Goal: Find specific page/section: Find specific page/section

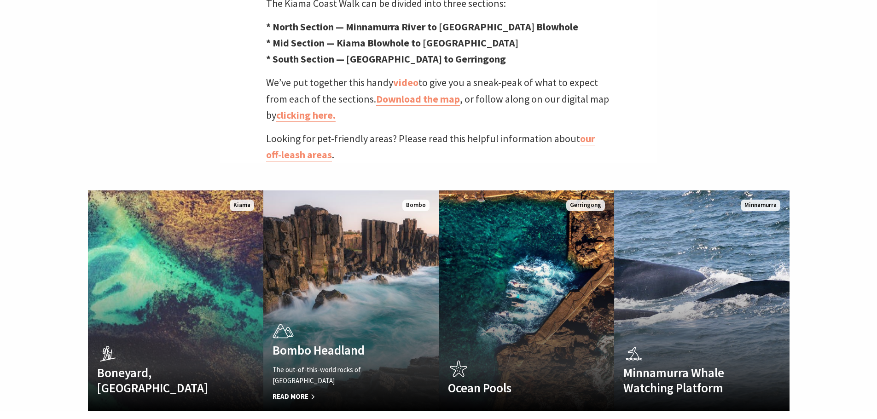
scroll to position [506, 0]
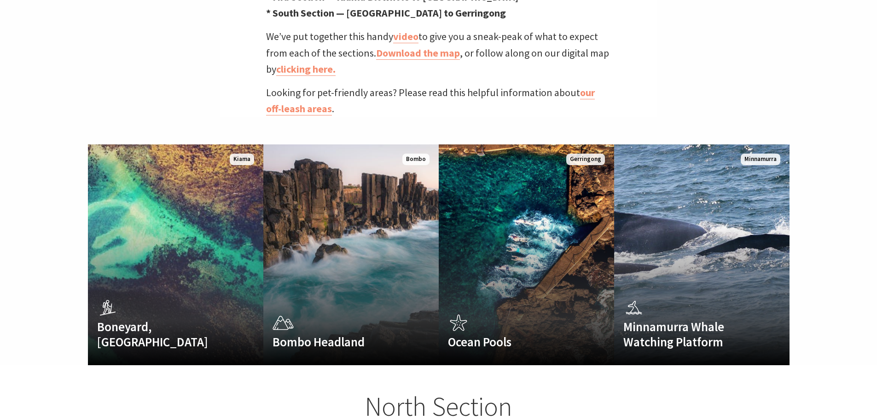
click at [299, 94] on link "our off-leash areas" at bounding box center [430, 100] width 329 height 29
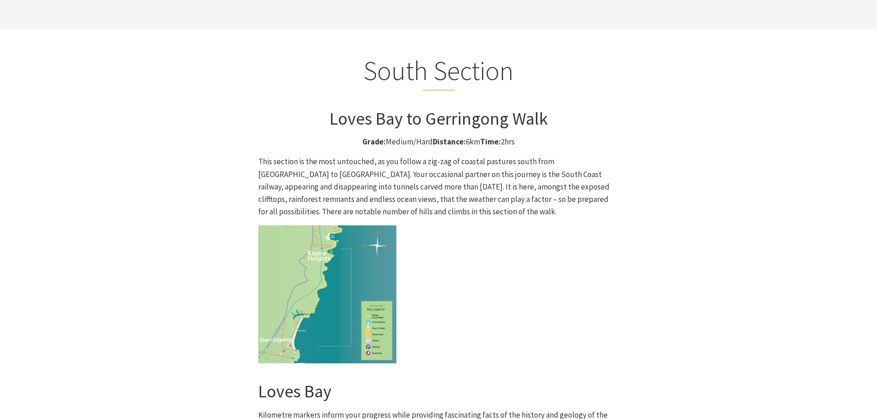
scroll to position [2348, 0]
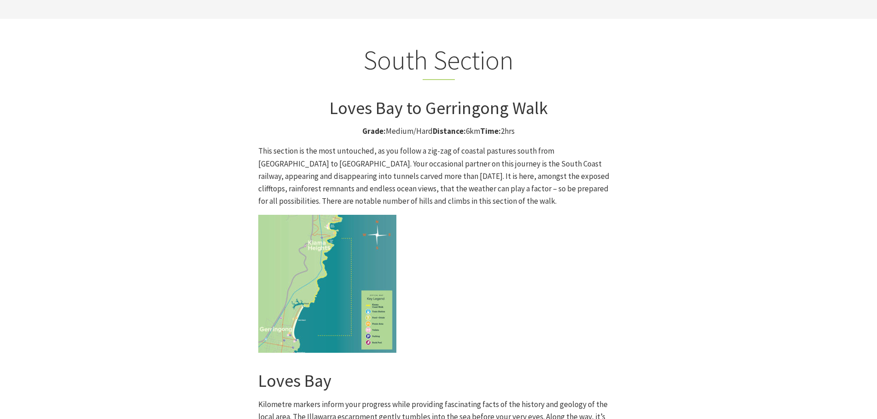
click at [360, 215] on img at bounding box center [327, 284] width 138 height 138
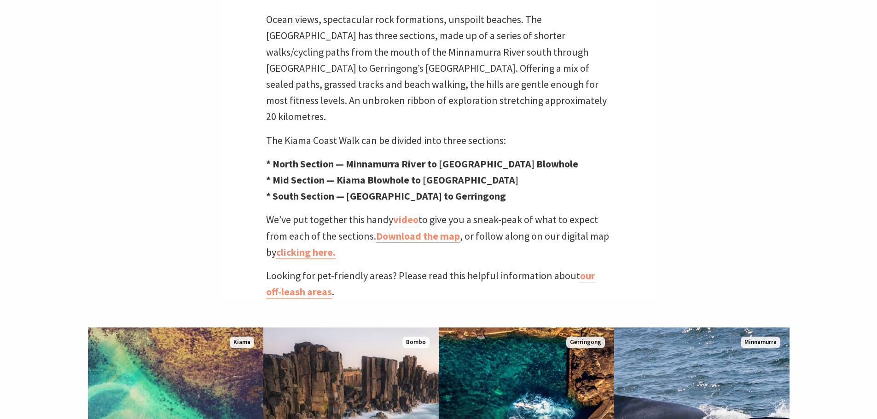
scroll to position [322, 0]
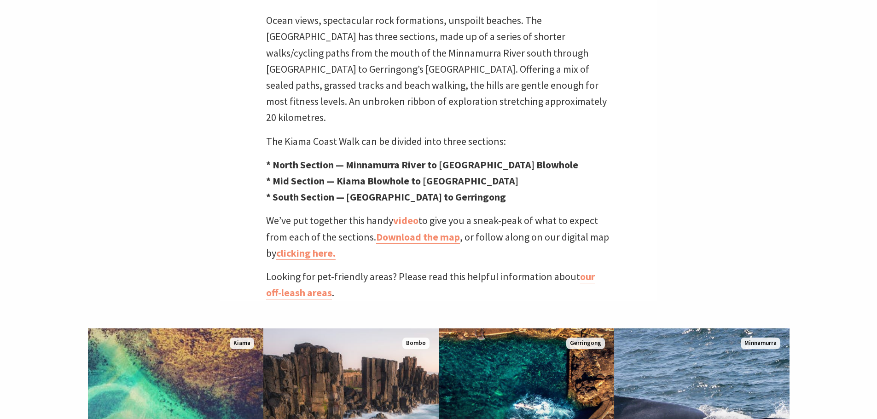
click at [442, 231] on link "Download the map" at bounding box center [418, 237] width 84 height 13
